Goal: Transaction & Acquisition: Purchase product/service

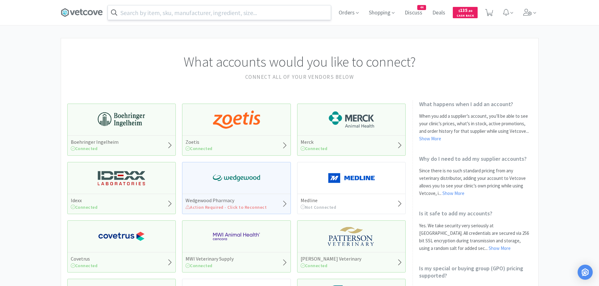
click at [186, 16] on input "text" at bounding box center [219, 12] width 223 height 14
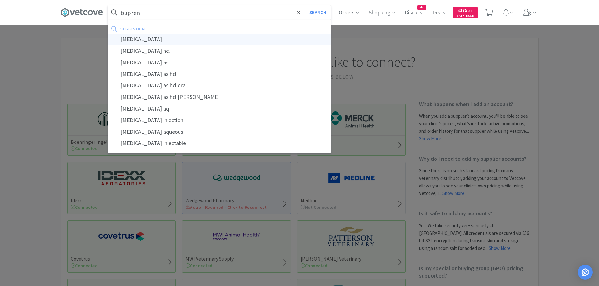
click at [159, 41] on div "[MEDICAL_DATA]" at bounding box center [219, 40] width 223 height 12
type input "[MEDICAL_DATA]"
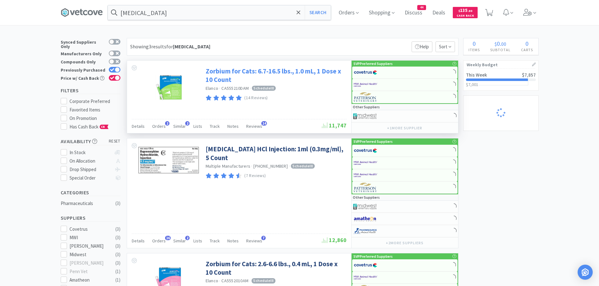
select select "1"
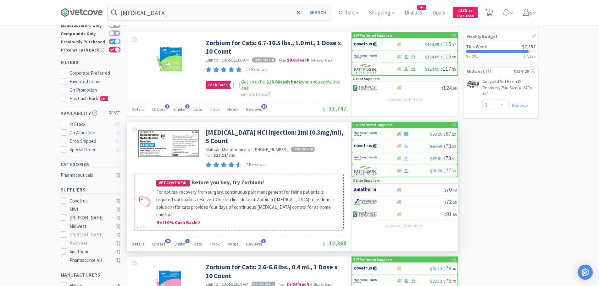
scroll to position [63, 0]
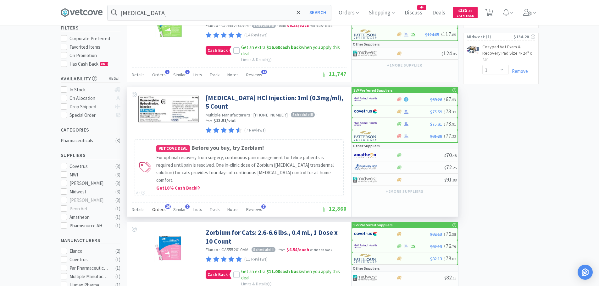
click at [160, 205] on div "Orders 16" at bounding box center [159, 211] width 14 height 12
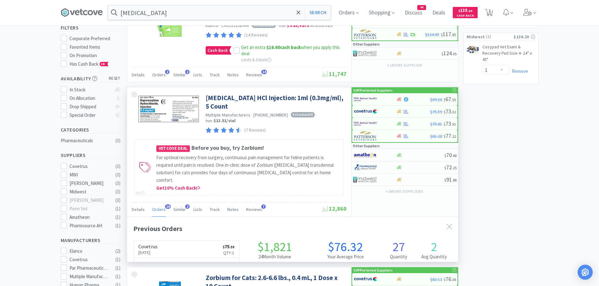
scroll to position [169, 331]
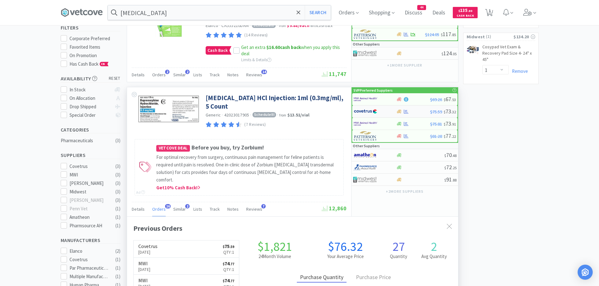
click at [370, 109] on img at bounding box center [366, 111] width 24 height 9
select select "1"
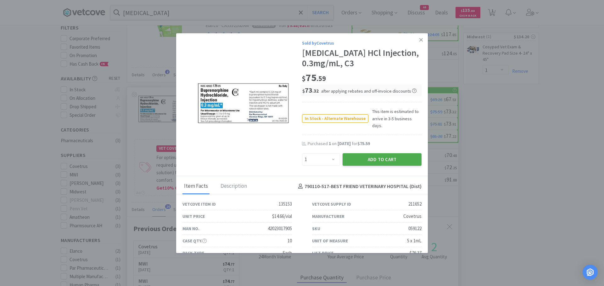
click at [360, 153] on button "Add to Cart" at bounding box center [381, 159] width 79 height 13
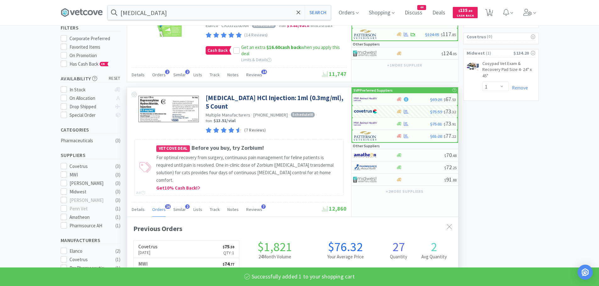
select select "1"
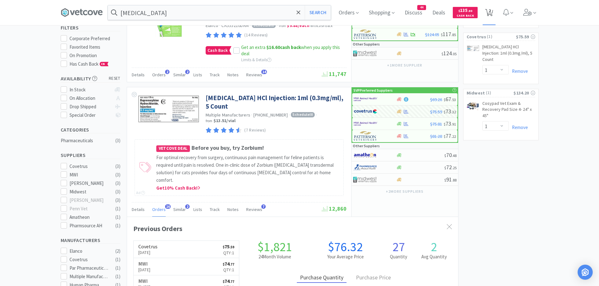
click at [491, 12] on span "2" at bounding box center [490, 10] width 2 height 25
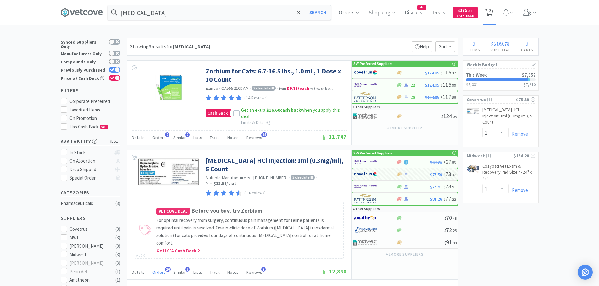
select select "1"
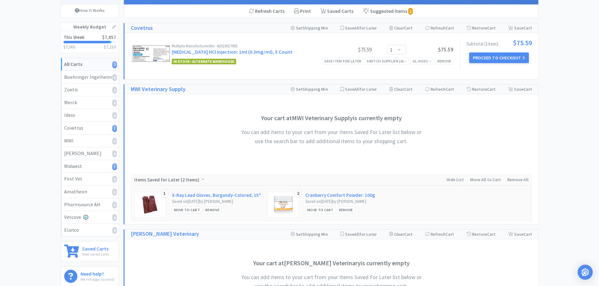
scroll to position [50, 0]
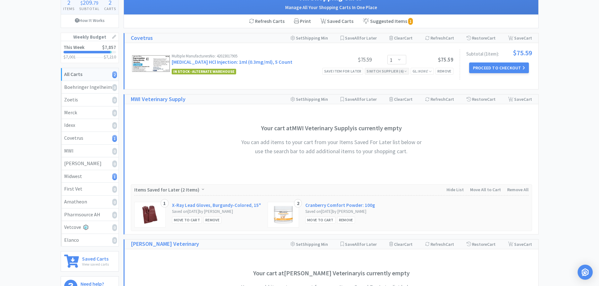
click at [405, 72] on icon at bounding box center [405, 71] width 3 height 4
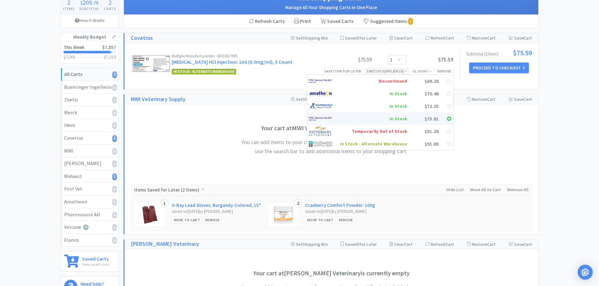
click at [401, 118] on div "In Stock" at bounding box center [373, 118] width 67 height 9
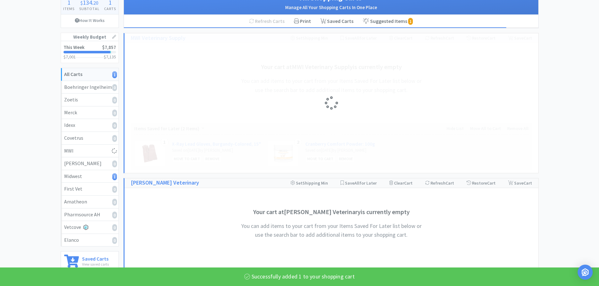
select select "1"
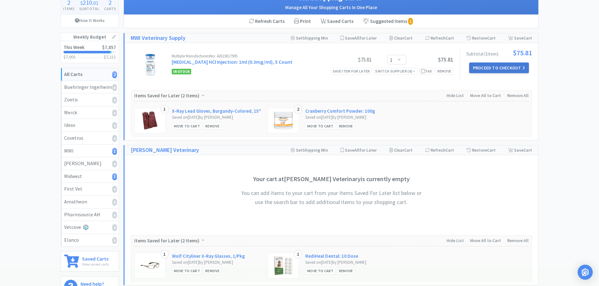
click at [487, 64] on button "Proceed to Checkout" at bounding box center [499, 68] width 60 height 11
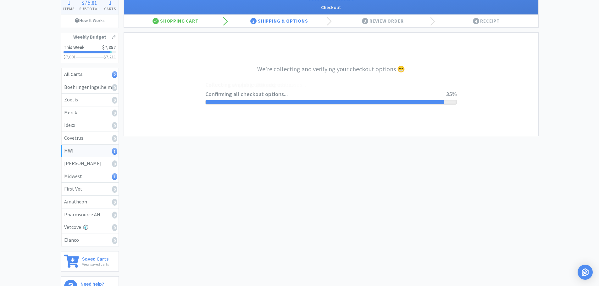
select select "STD_"
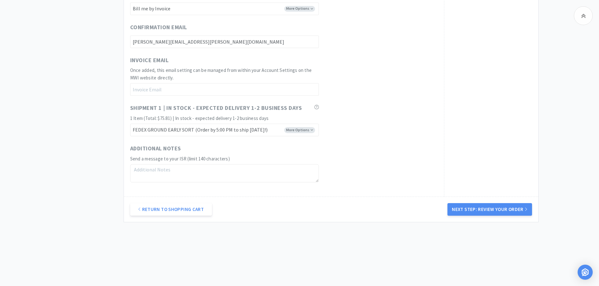
scroll to position [370, 0]
click at [470, 206] on button "Next Step: Review Your Order" at bounding box center [489, 209] width 84 height 13
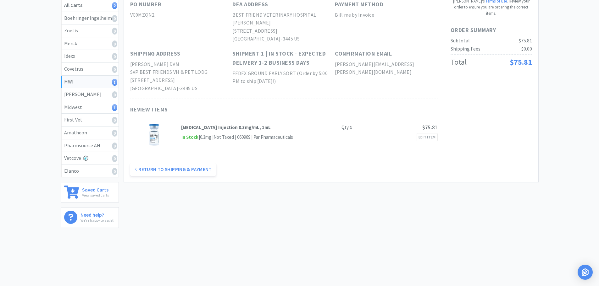
scroll to position [0, 0]
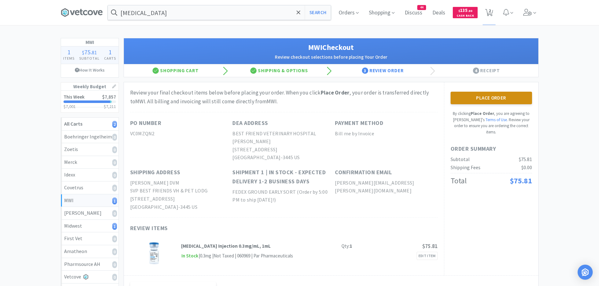
click at [477, 99] on button "Place Order" at bounding box center [491, 98] width 81 height 13
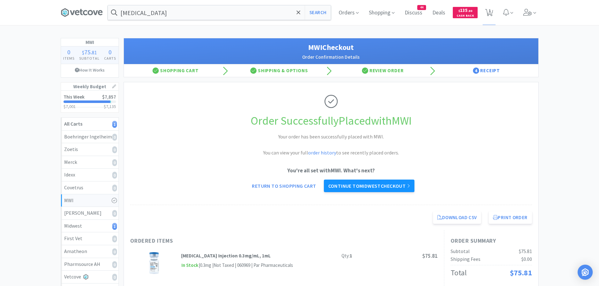
click at [387, 185] on link "Continue to Midwest checkout" at bounding box center [369, 186] width 91 height 13
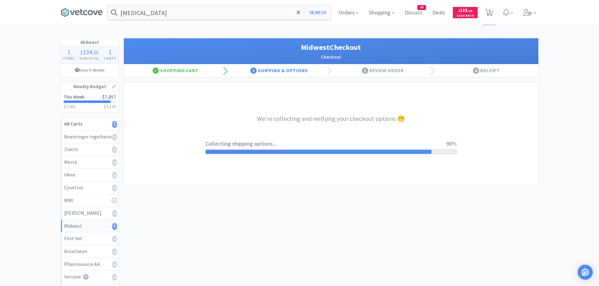
select select "3"
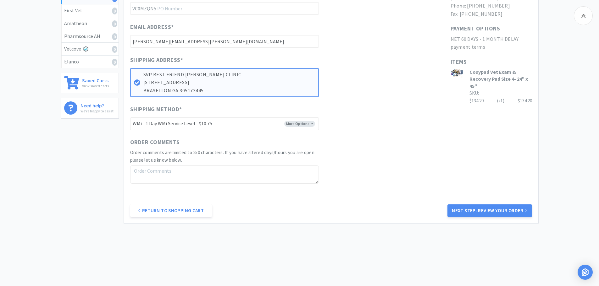
scroll to position [230, 0]
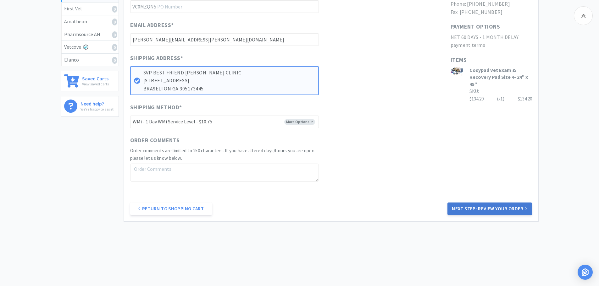
click at [483, 207] on button "Next Step: Review Your Order" at bounding box center [489, 209] width 84 height 13
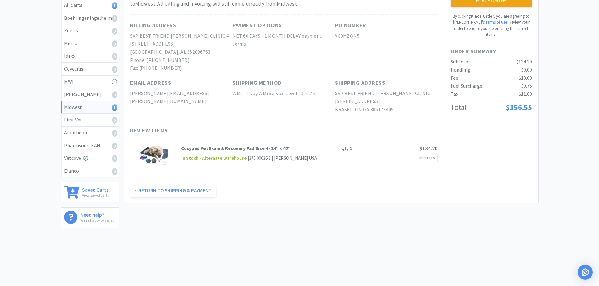
scroll to position [0, 0]
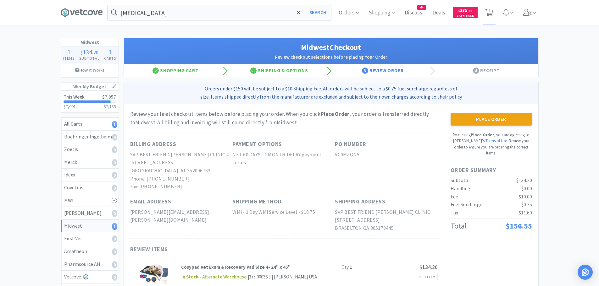
click at [496, 118] on button "Place Order" at bounding box center [491, 119] width 81 height 13
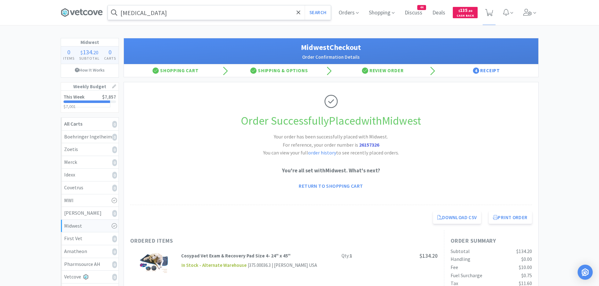
click at [212, 11] on input "[MEDICAL_DATA]" at bounding box center [219, 12] width 223 height 14
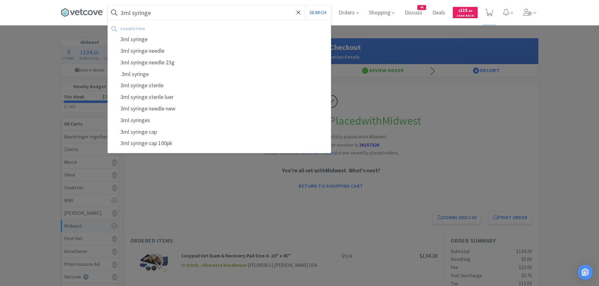
type input "3ml syringe"
click at [305, 5] on button "Search" at bounding box center [318, 12] width 26 height 14
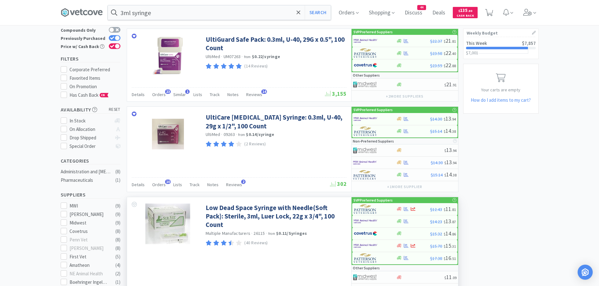
scroll to position [126, 0]
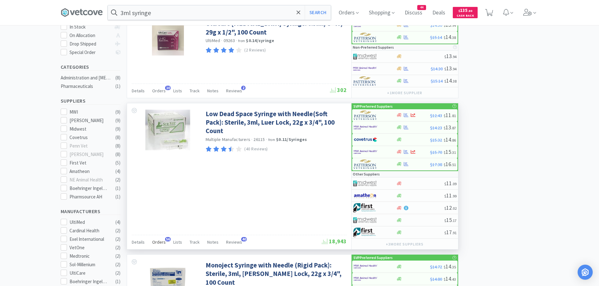
click at [161, 242] on span "Orders" at bounding box center [159, 243] width 14 height 6
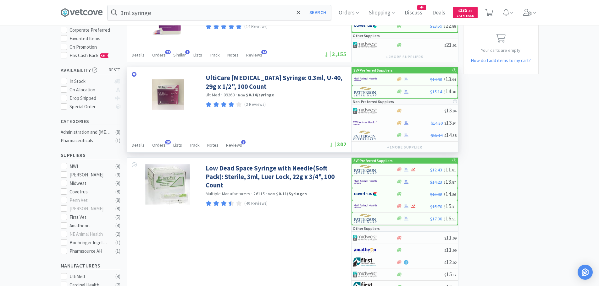
scroll to position [63, 0]
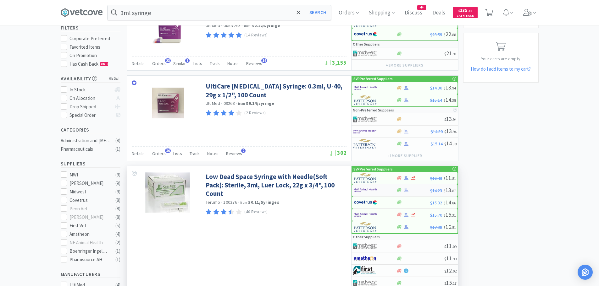
click at [369, 186] on img at bounding box center [366, 190] width 24 height 9
select select "1"
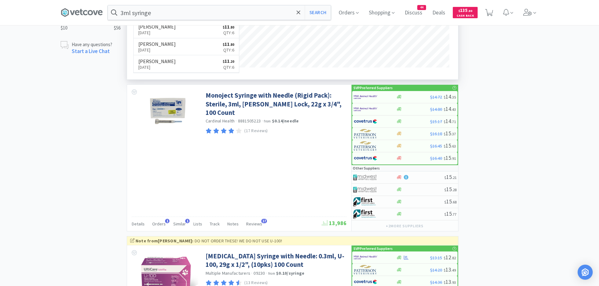
scroll to position [472, 0]
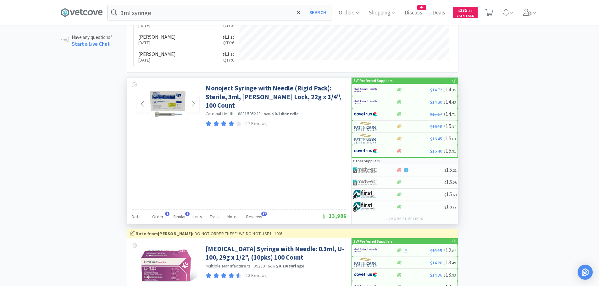
click at [172, 103] on img at bounding box center [167, 104] width 41 height 41
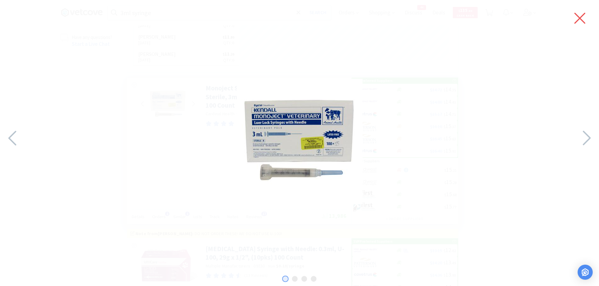
click at [575, 18] on icon at bounding box center [579, 18] width 13 height 18
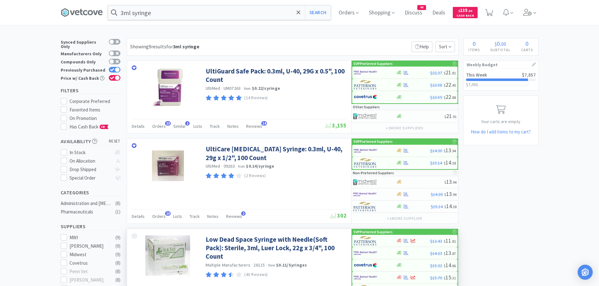
scroll to position [94, 0]
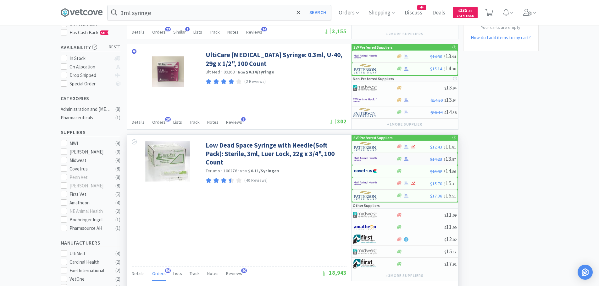
click at [381, 158] on div at bounding box center [371, 159] width 35 height 11
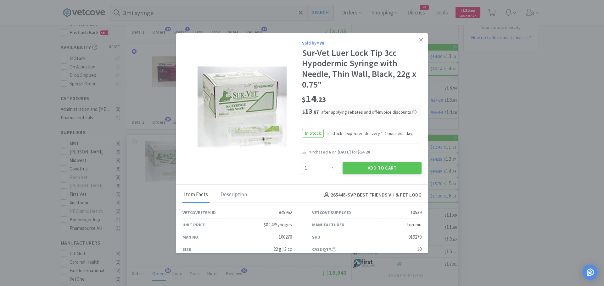
click at [324, 170] on select "Enter Quantity 1 2 3 4 5 6 7 8 9 10 11 12 13 14 15 16 17 18 19 20 Enter Quantity" at bounding box center [321, 168] width 38 height 13
select select "12"
click at [302, 162] on select "Enter Quantity 1 2 3 4 5 6 7 8 9 10 11 12 13 14 15 16 17 18 19 20 Enter Quantity" at bounding box center [321, 168] width 38 height 13
click at [360, 169] on button "Add to Cart" at bounding box center [381, 168] width 79 height 13
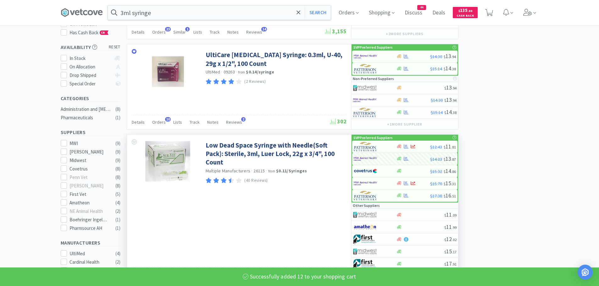
select select "12"
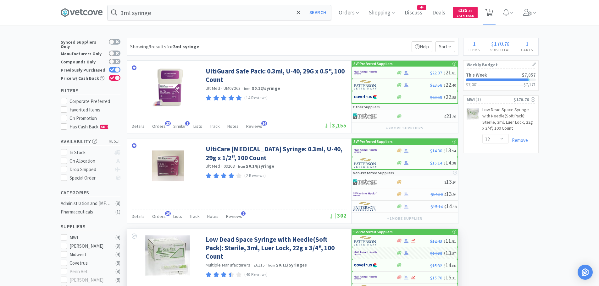
click at [491, 13] on span "1" at bounding box center [490, 10] width 2 height 25
select select "12"
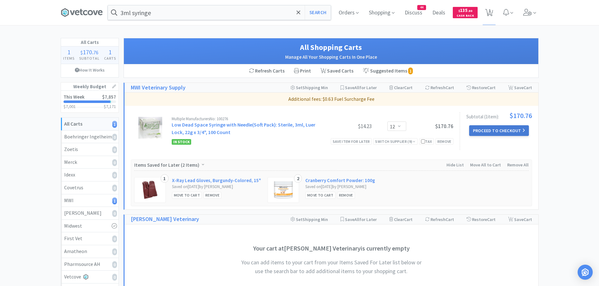
click at [489, 131] on button "Proceed to Checkout" at bounding box center [499, 130] width 60 height 11
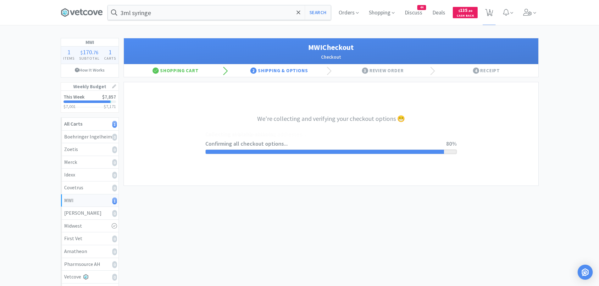
select select "STD_"
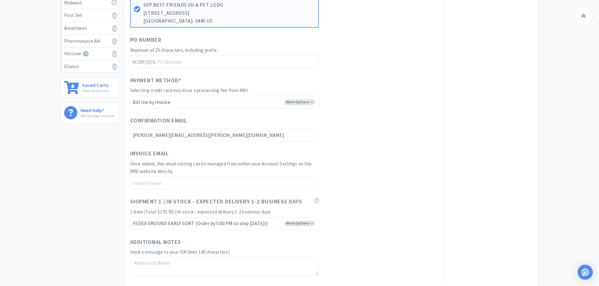
scroll to position [318, 0]
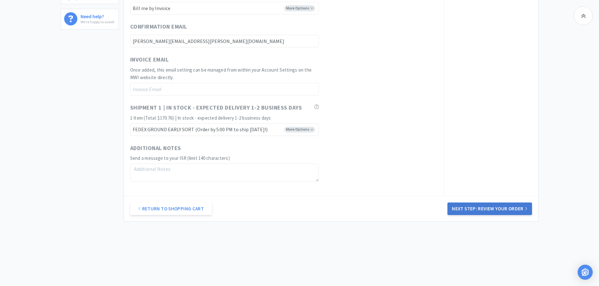
click at [482, 206] on button "Next Step: Review Your Order" at bounding box center [489, 209] width 84 height 13
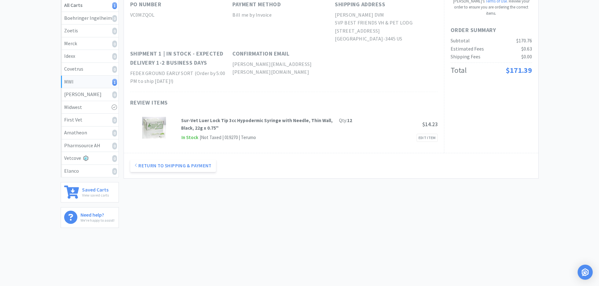
scroll to position [0, 0]
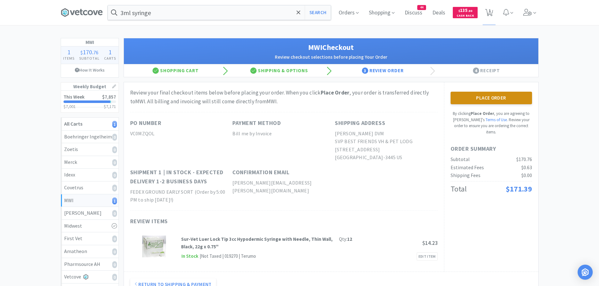
click at [502, 101] on button "Place Order" at bounding box center [491, 98] width 81 height 13
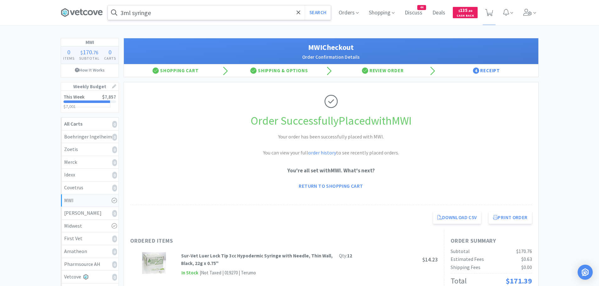
click at [170, 11] on input "3ml syringe" at bounding box center [219, 12] width 223 height 14
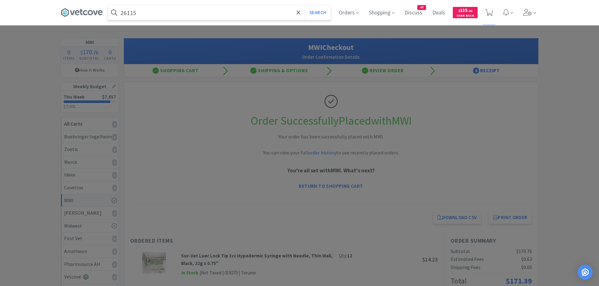
type input "26115"
click at [305, 5] on button "Search" at bounding box center [318, 12] width 26 height 14
